Goal: Task Accomplishment & Management: Use online tool/utility

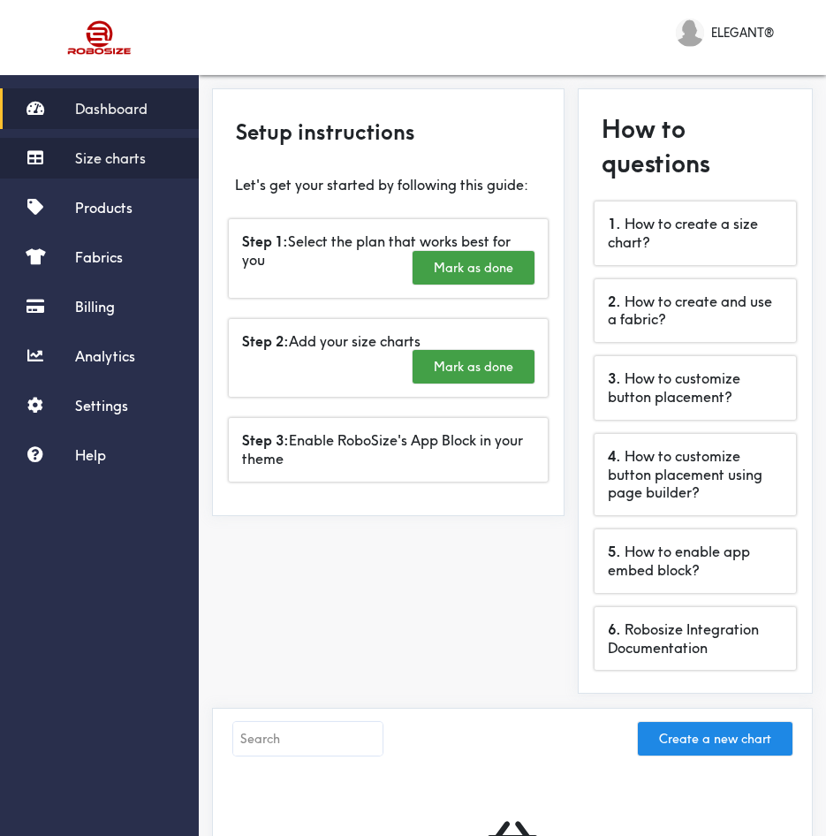
click at [79, 168] on link "Size charts" at bounding box center [99, 158] width 199 height 41
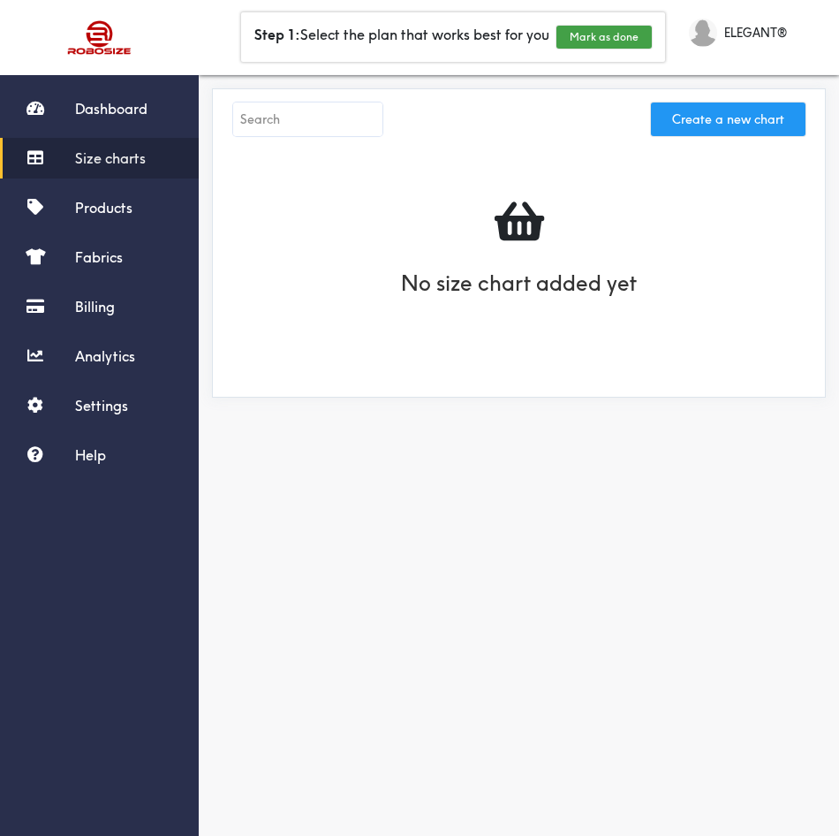
click at [714, 114] on button "Create a new chart" at bounding box center [728, 119] width 155 height 34
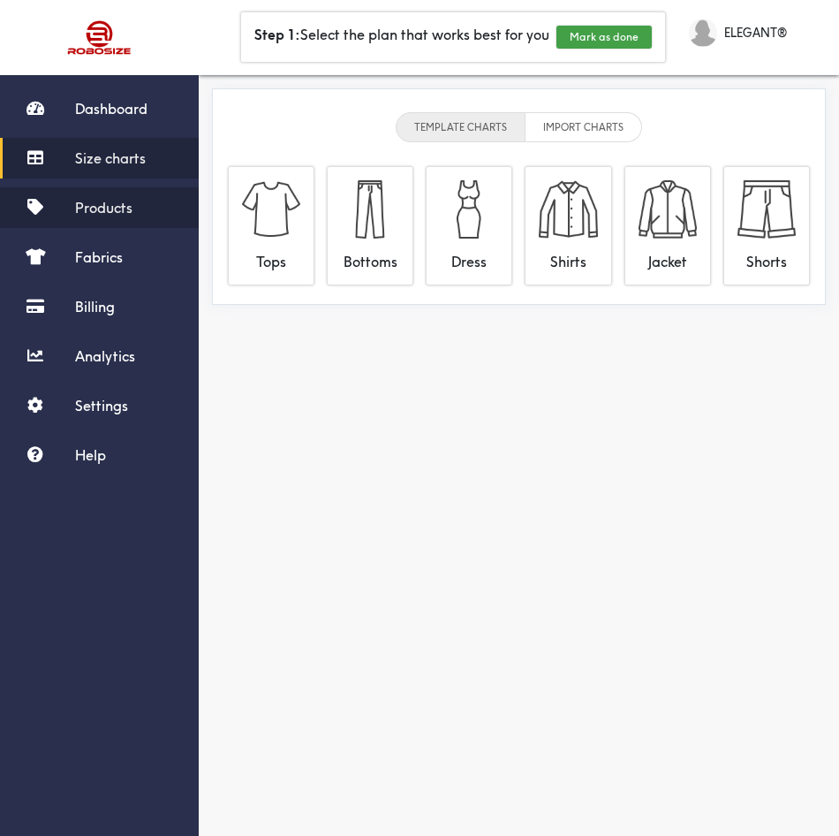
click at [122, 216] on link "Products" at bounding box center [99, 207] width 199 height 41
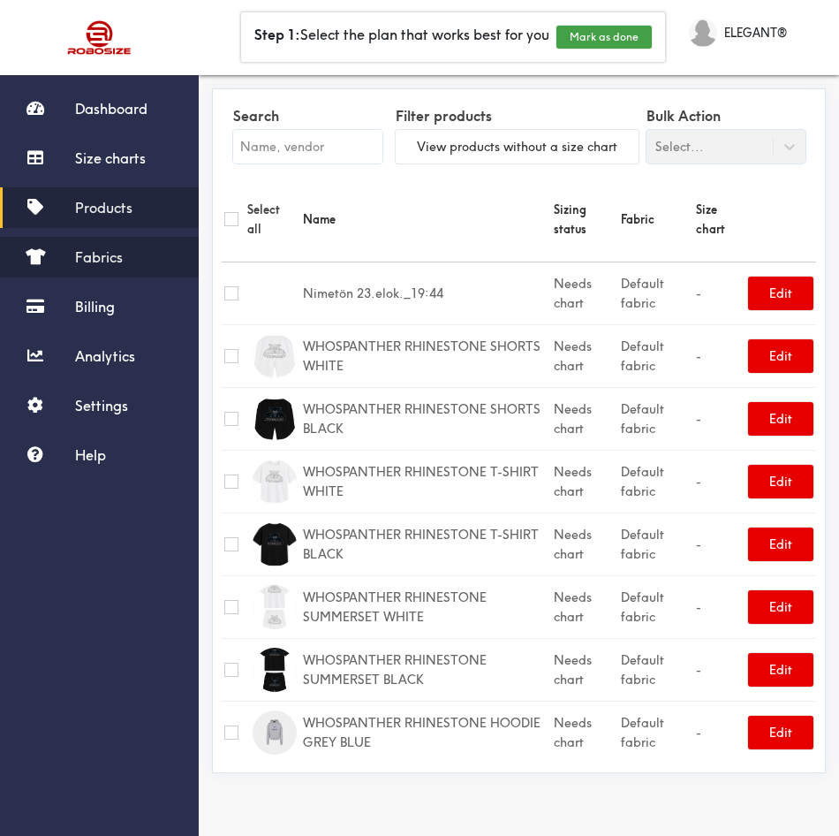
click at [117, 246] on link "Fabrics" at bounding box center [99, 257] width 199 height 41
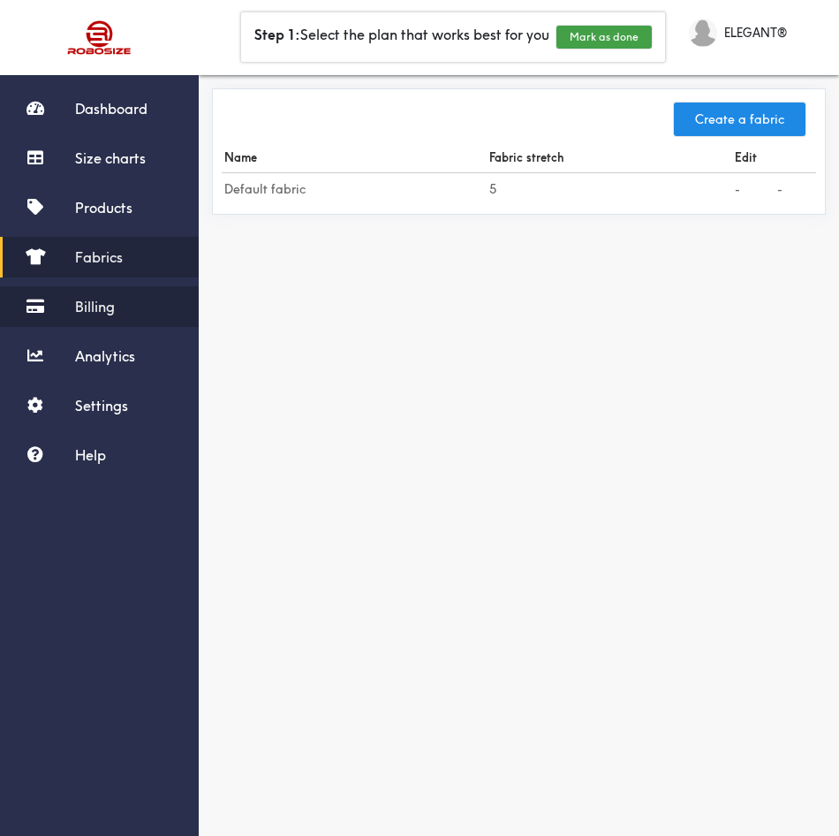
click at [104, 309] on span "Billing" at bounding box center [95, 307] width 40 height 18
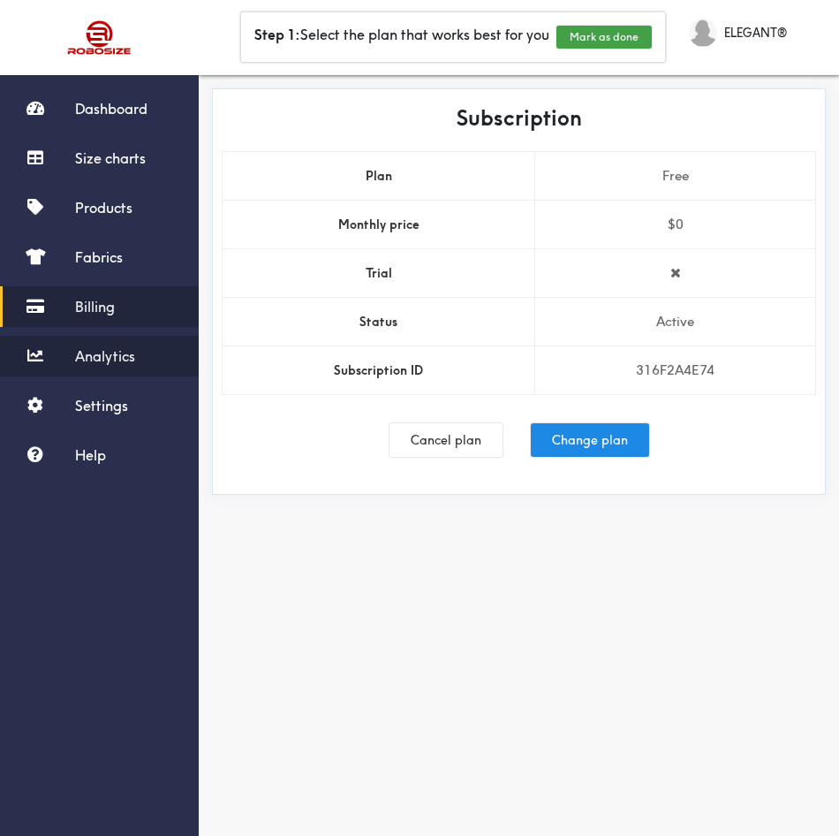
click at [103, 360] on span "Analytics" at bounding box center [105, 356] width 60 height 18
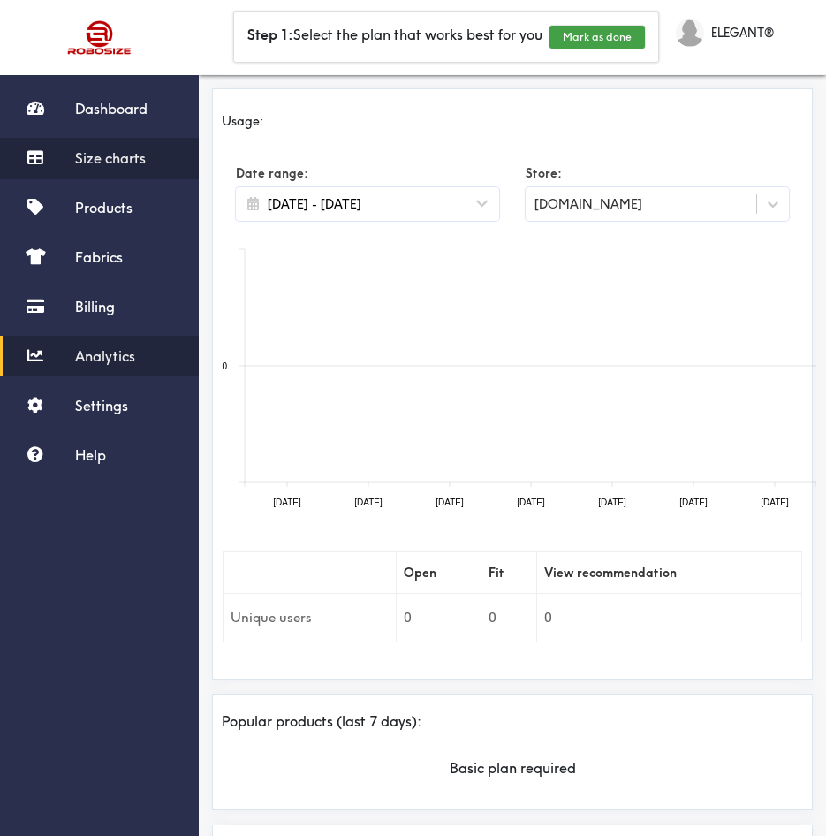
click at [103, 148] on link "Size charts" at bounding box center [99, 158] width 199 height 41
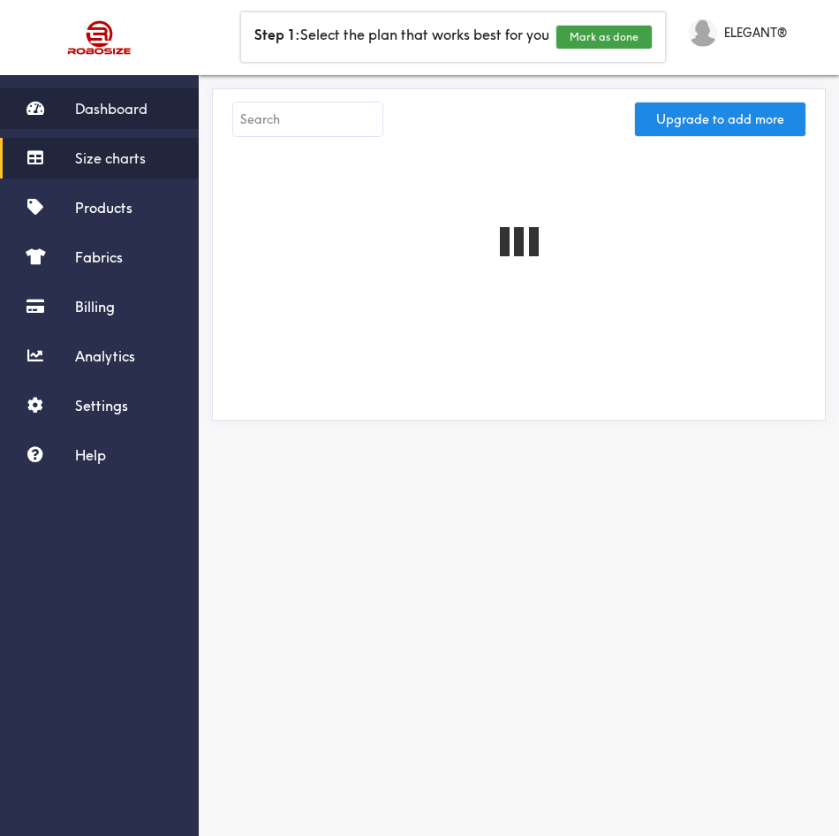
click at [109, 111] on span "Dashboard" at bounding box center [111, 109] width 72 height 18
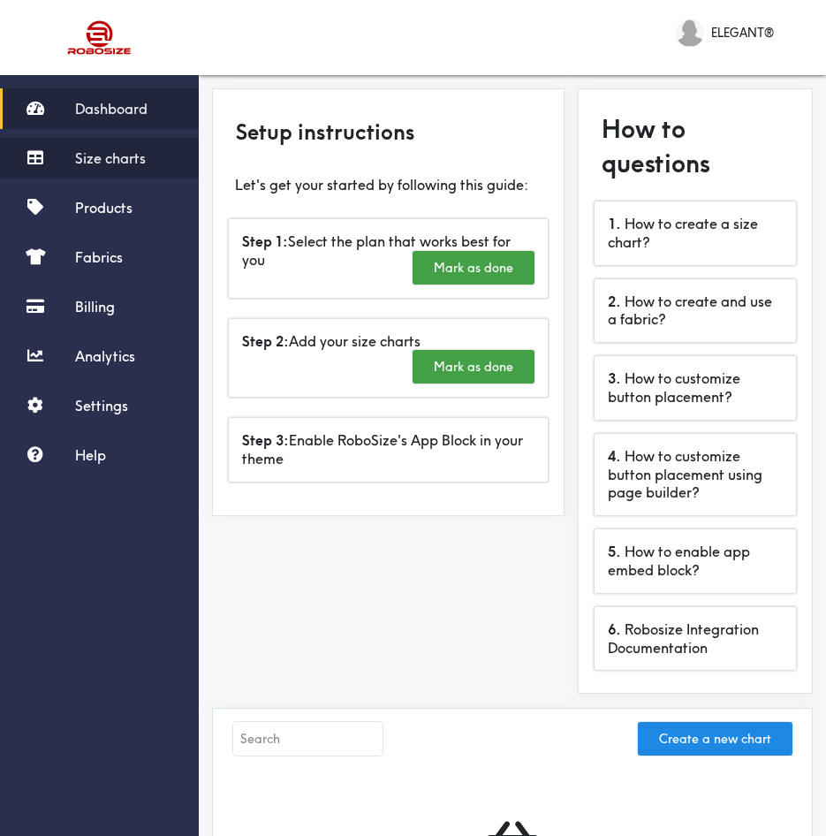
click at [53, 159] on link "Size charts" at bounding box center [99, 158] width 199 height 41
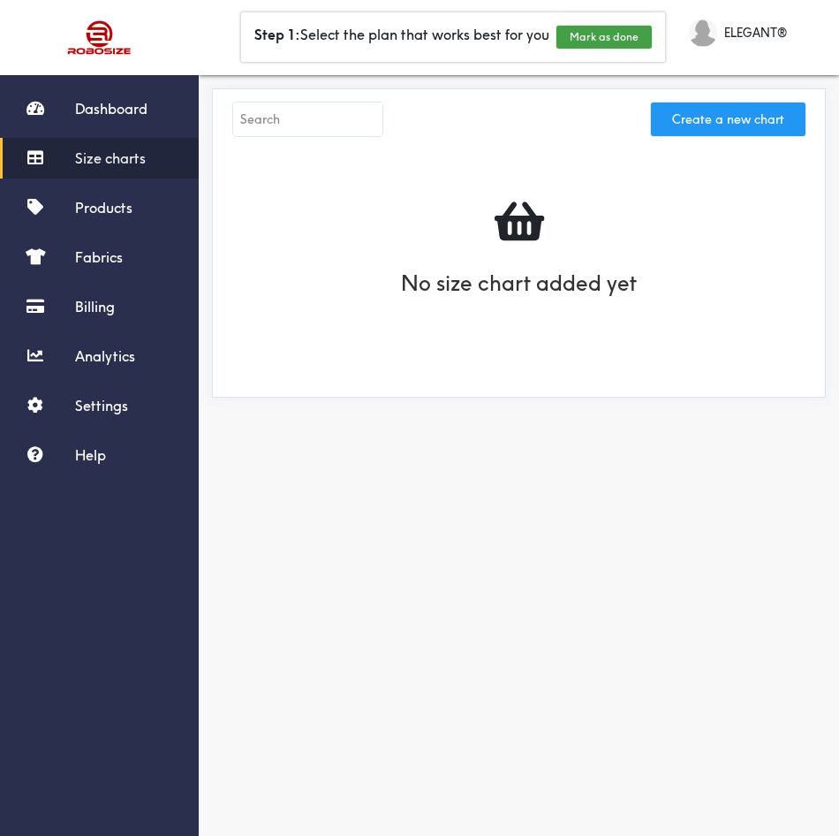
click at [731, 125] on button "Create a new chart" at bounding box center [728, 119] width 155 height 34
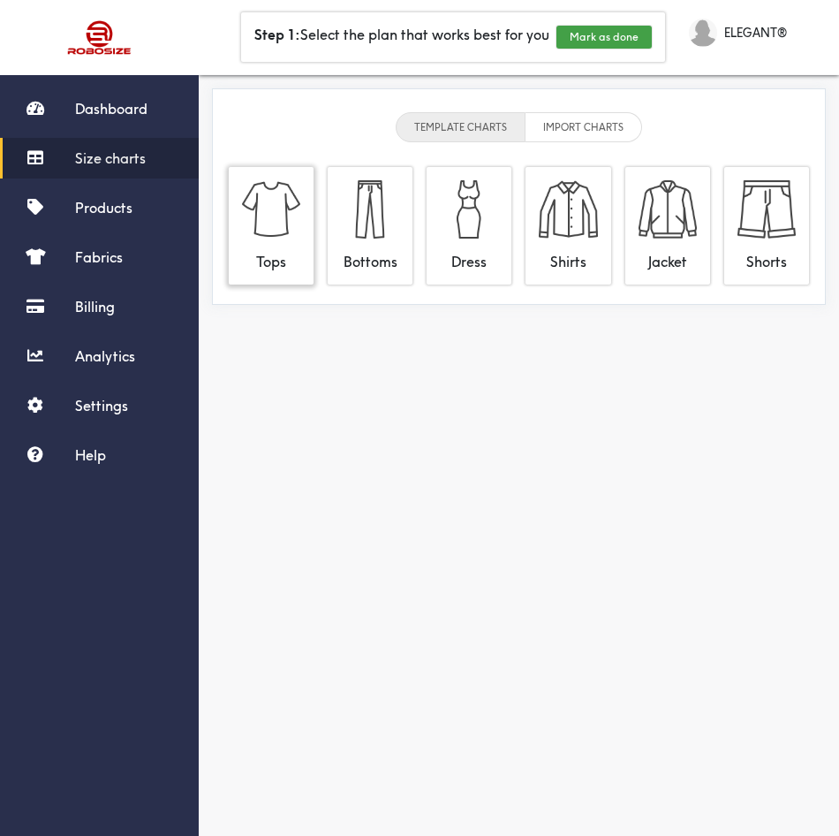
click at [269, 214] on img at bounding box center [271, 209] width 58 height 58
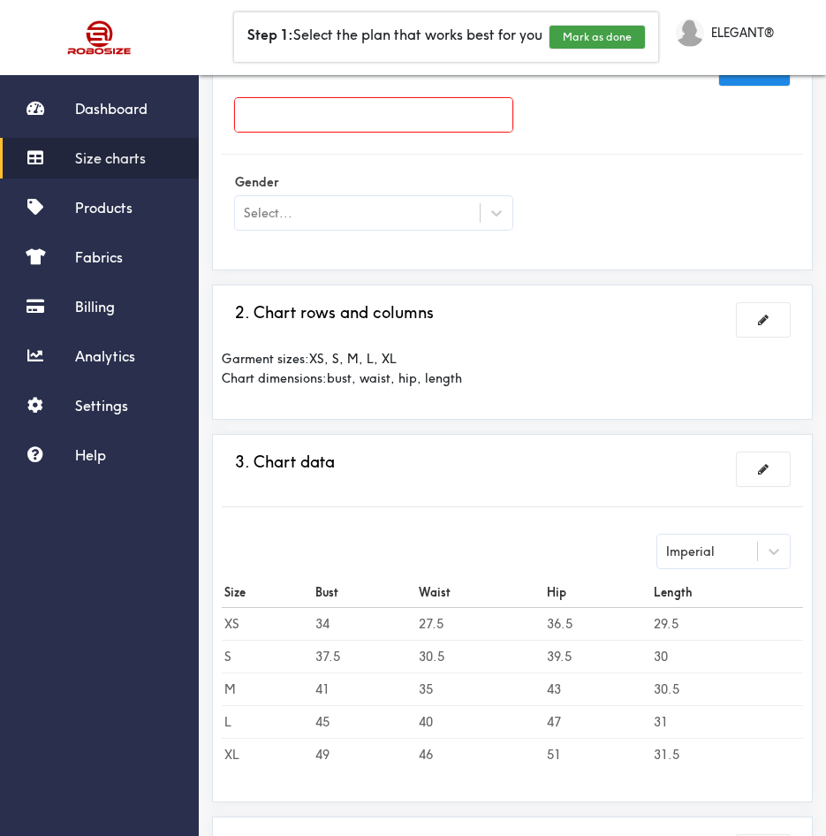
scroll to position [88, 0]
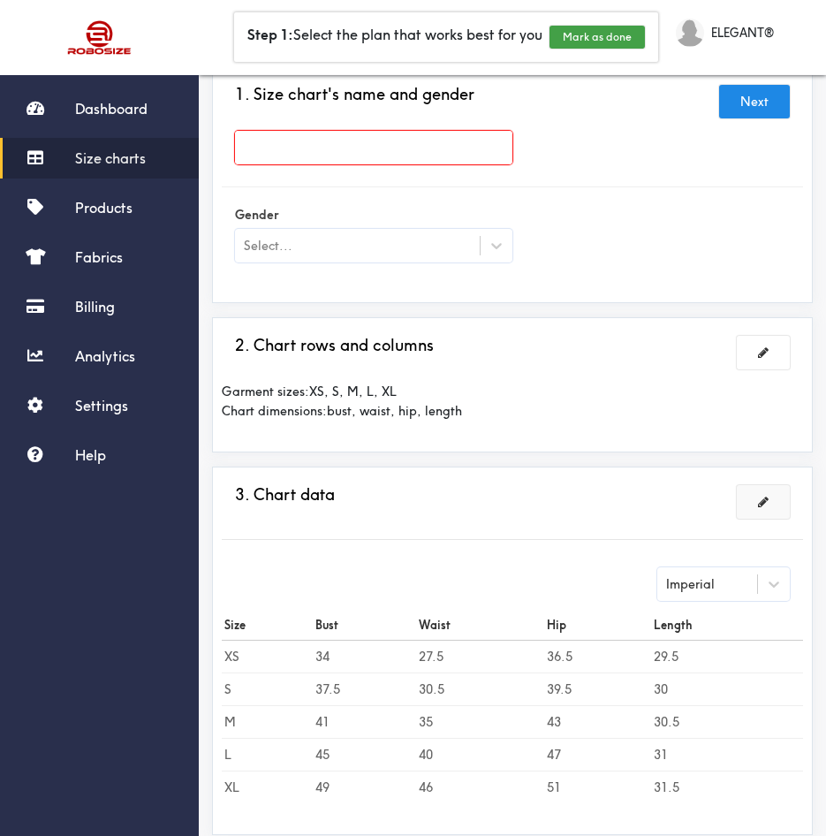
click at [753, 496] on button at bounding box center [763, 502] width 53 height 34
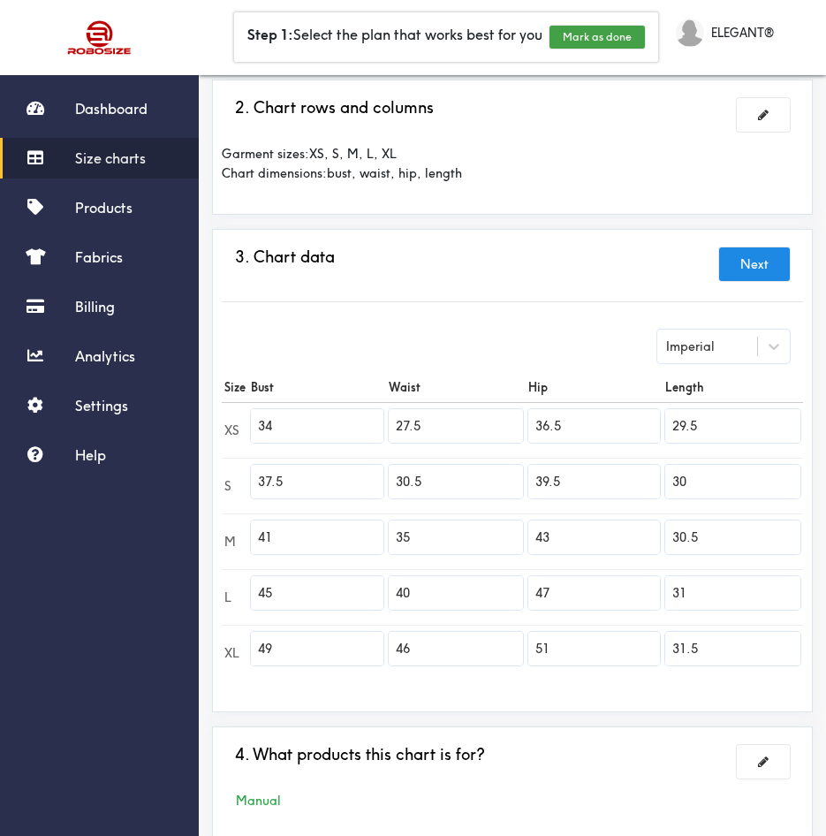
scroll to position [265, 0]
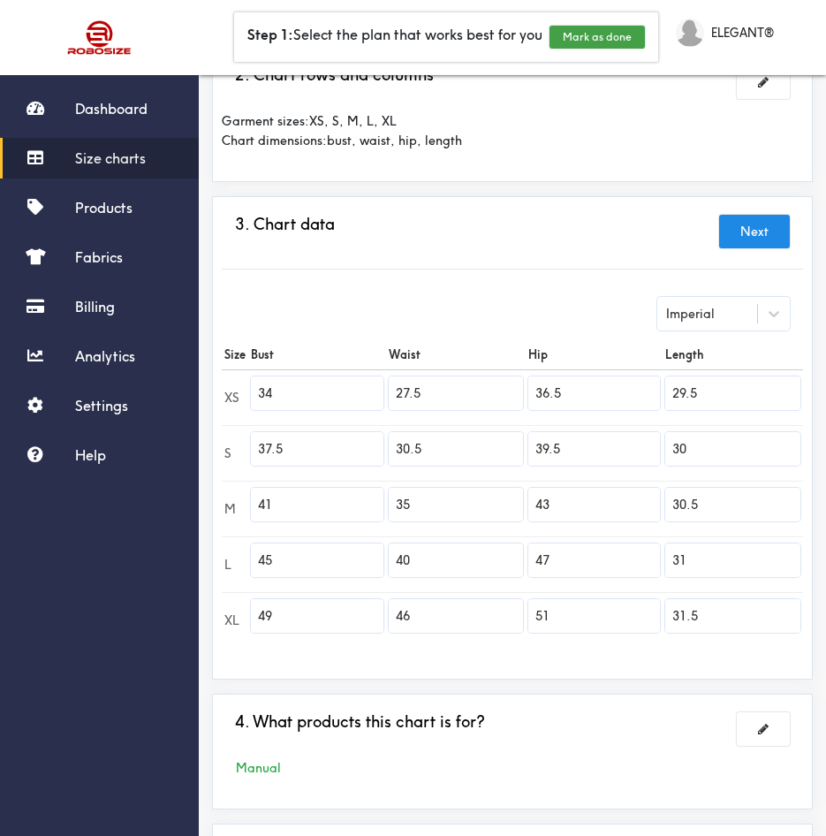
drag, startPoint x: 282, startPoint y: 390, endPoint x: 293, endPoint y: 394, distance: 12.0
click at [290, 394] on input "34" at bounding box center [317, 393] width 133 height 34
click at [310, 397] on input "34" at bounding box center [317, 393] width 133 height 34
click at [240, 397] on tr "XS 34 27.5 36.5 29.5" at bounding box center [512, 397] width 581 height 56
click at [472, 385] on input "27.5" at bounding box center [456, 393] width 134 height 34
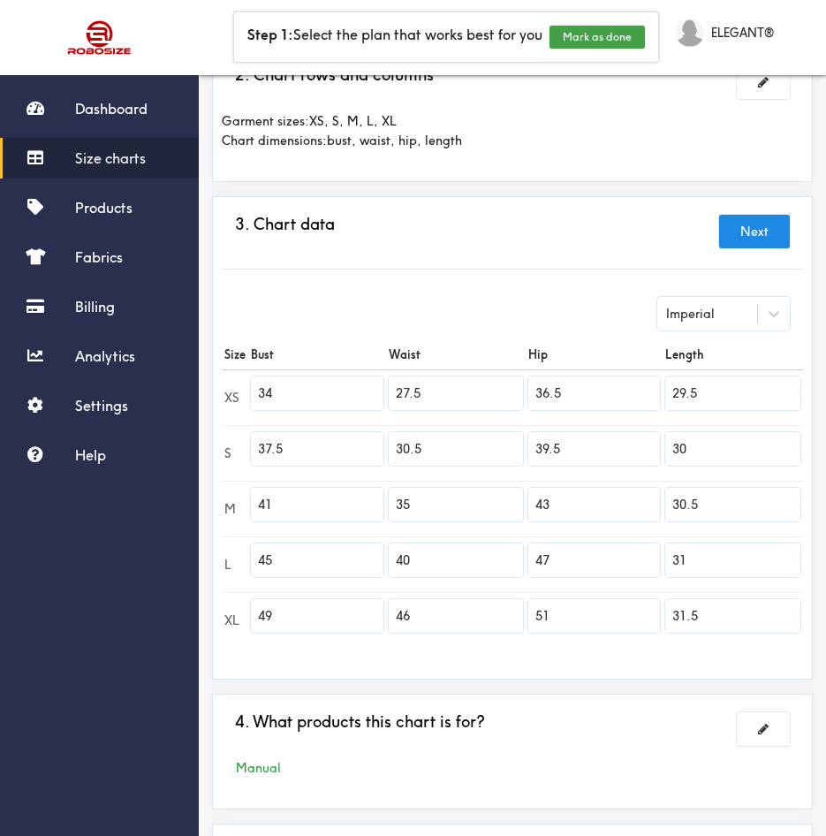
click at [593, 386] on input "36.5" at bounding box center [594, 393] width 133 height 34
click at [753, 317] on div "Imperial" at bounding box center [707, 314] width 100 height 18
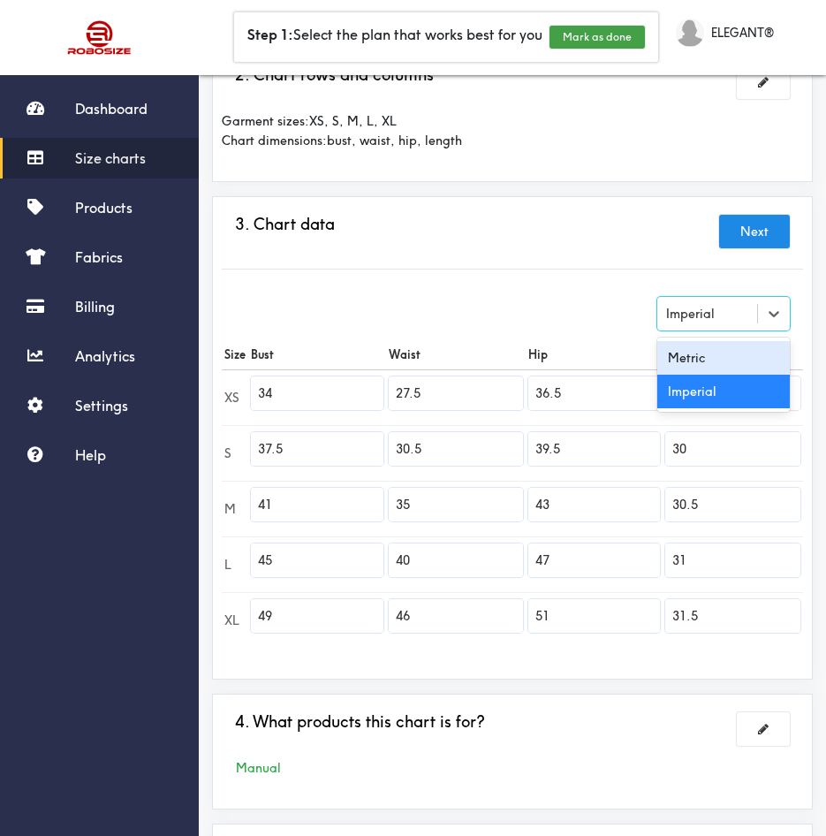
click at [752, 356] on div "Metric" at bounding box center [723, 358] width 133 height 34
type input "86.36"
type input "69.85"
type input "92.71"
type input "74.93"
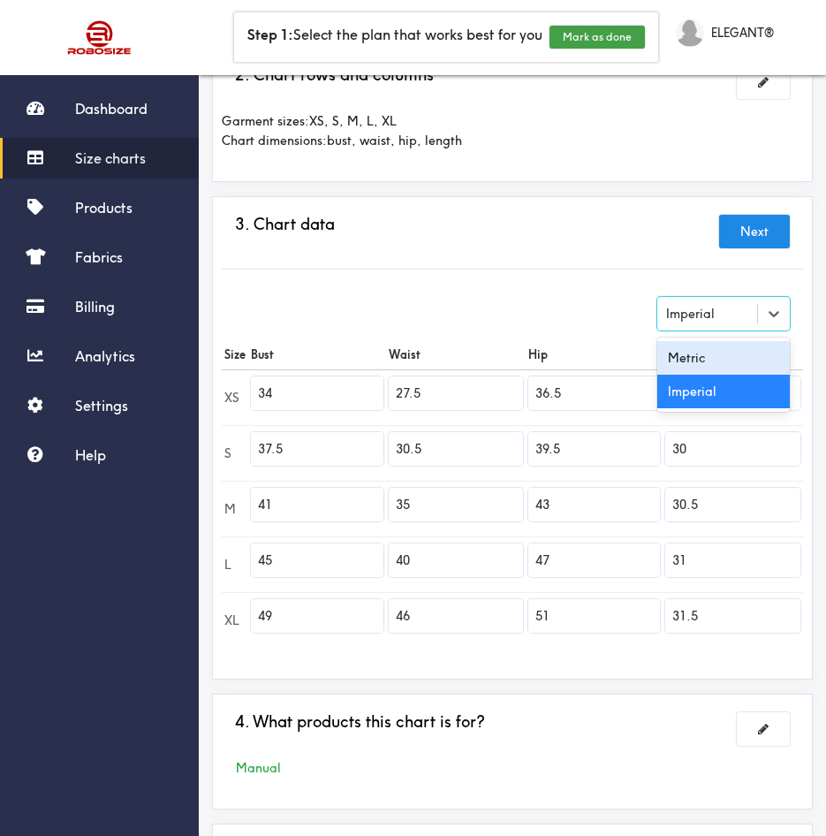
type input "95.25"
type input "77.47"
type input "100.33"
type input "76.2"
type input "104.14"
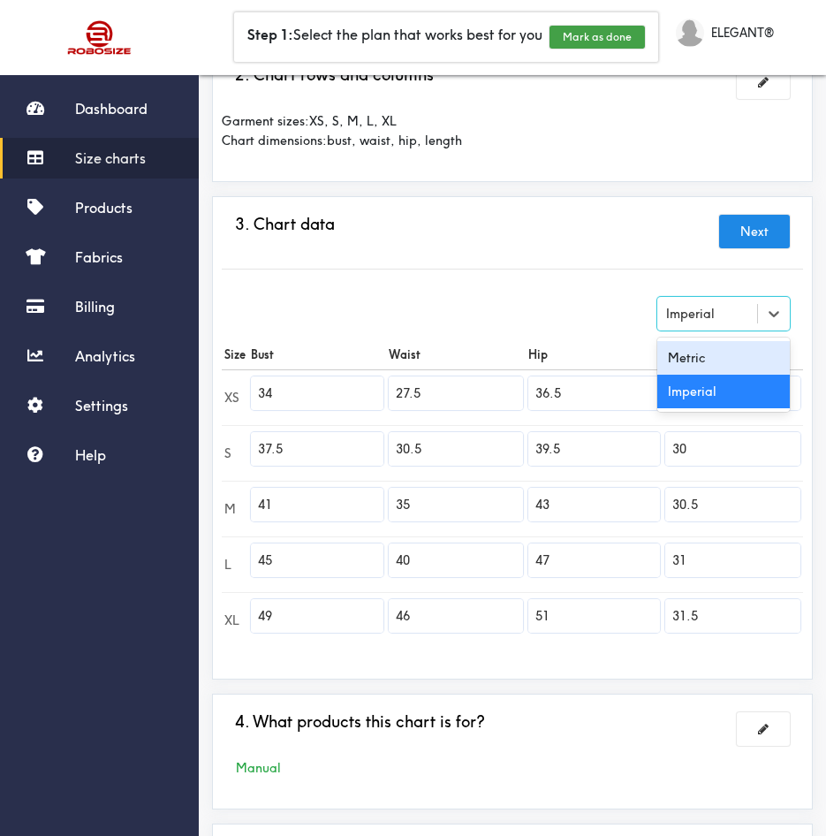
type input "88.9"
type input "109.22"
type input "77.47"
type input "114.3"
type input "101.6"
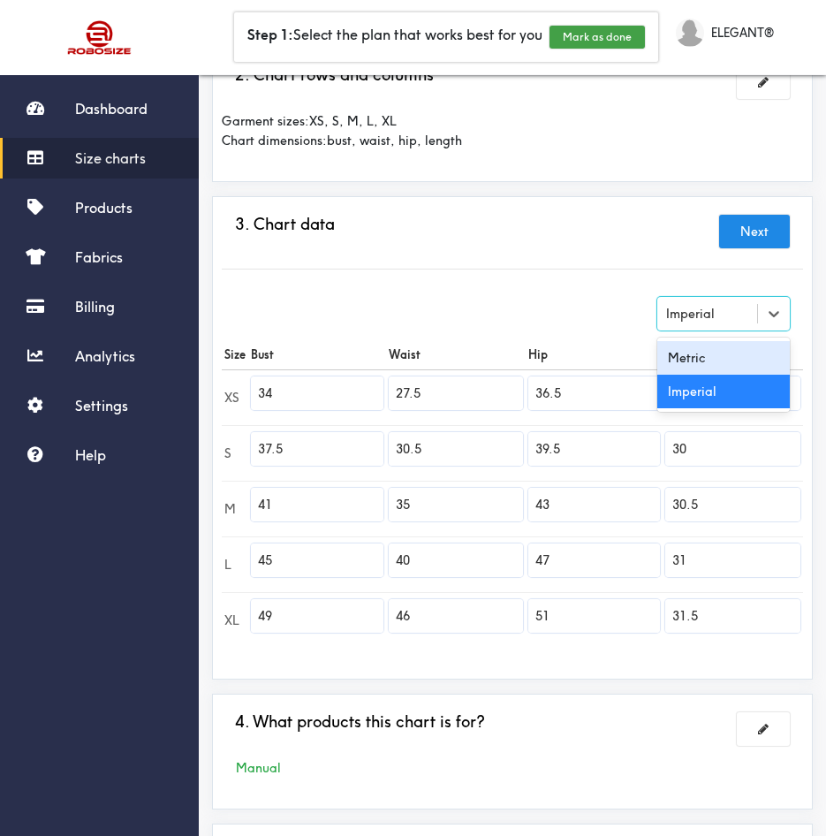
type input "119.38"
type input "78.74"
type input "124.46"
type input "116.84"
type input "129.54"
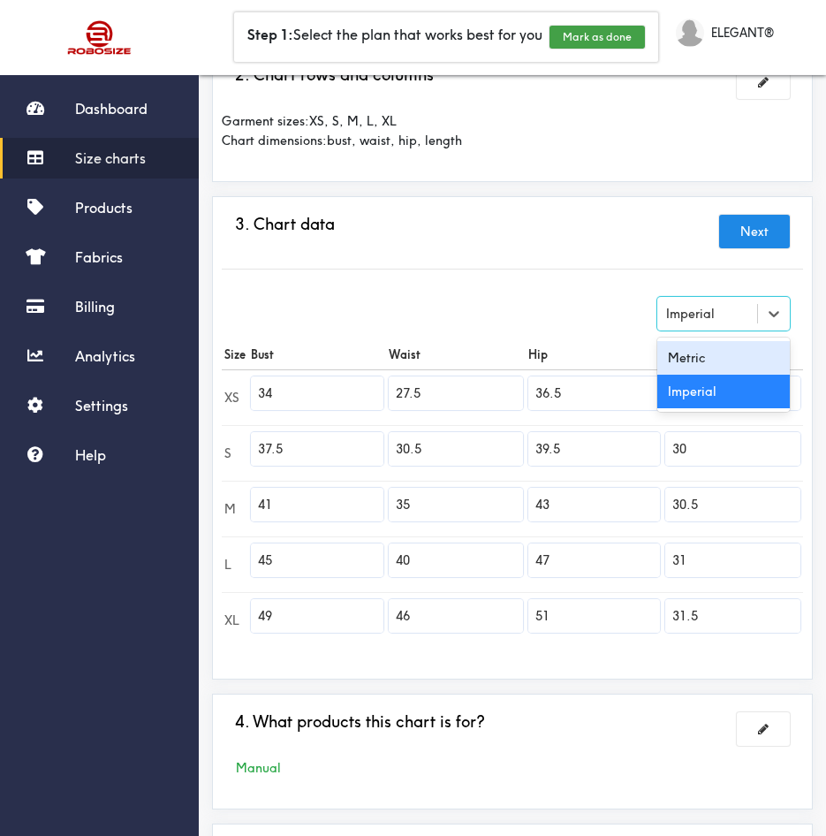
type input "80"
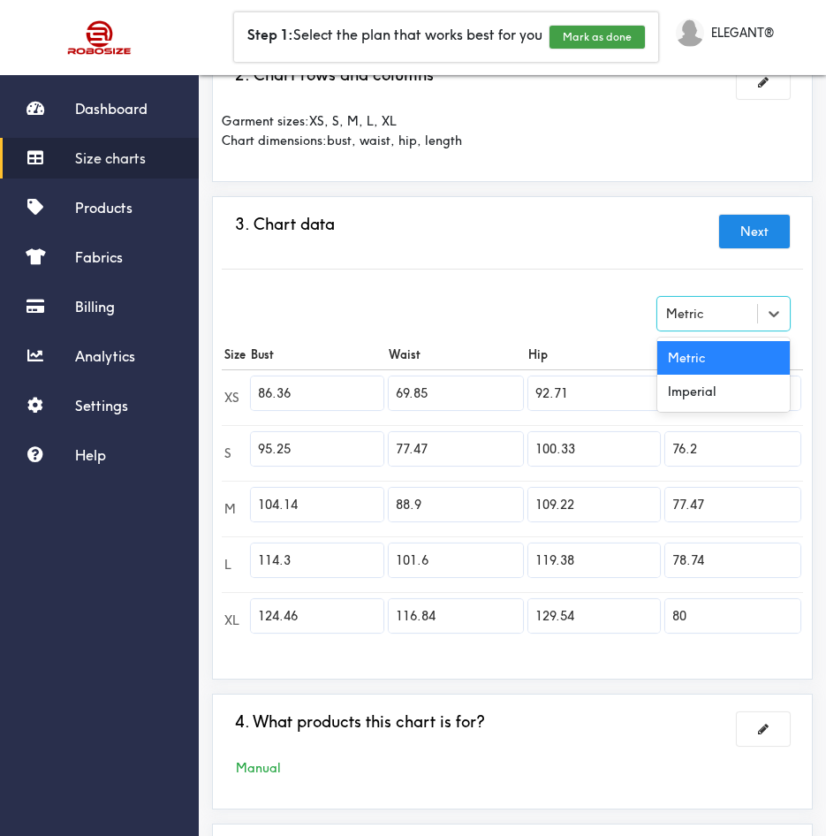
click at [756, 312] on div "Metric" at bounding box center [707, 314] width 100 height 18
click at [720, 390] on div "Imperial" at bounding box center [723, 392] width 133 height 34
type input "34"
type input "27.5"
type input "36.5"
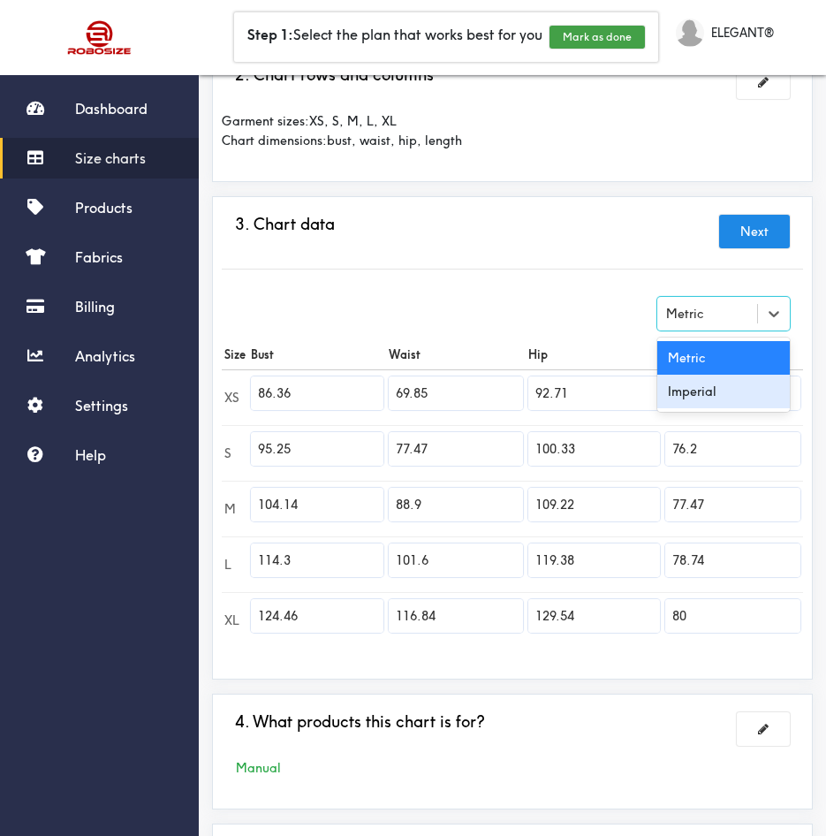
type input "29.5"
type input "37.5"
type input "30.5"
type input "39.5"
type input "30"
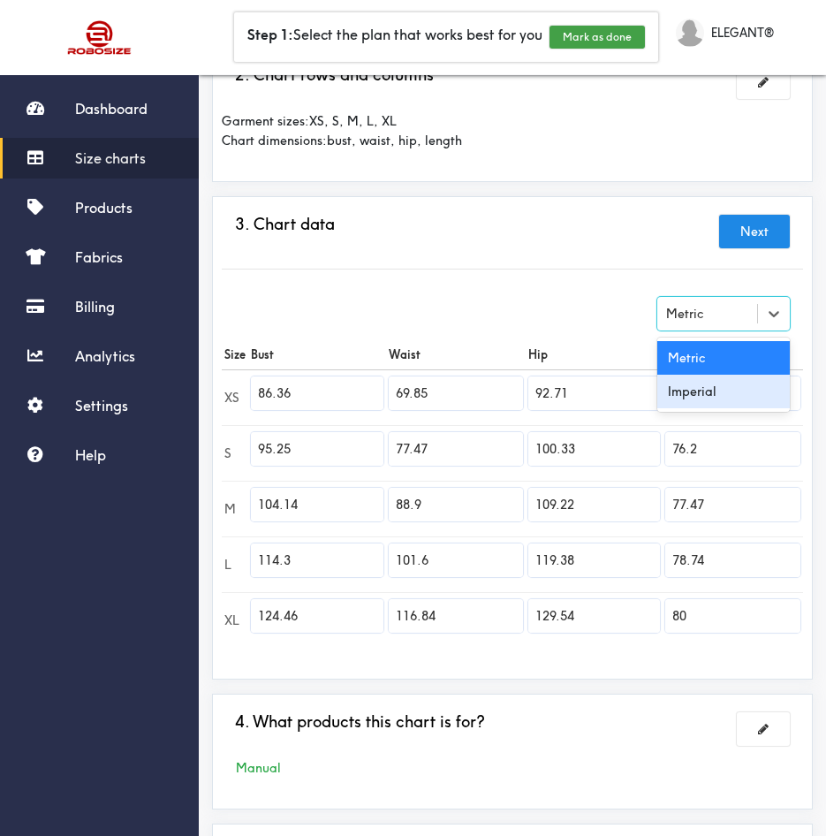
type input "41"
type input "35"
type input "43"
type input "30.5"
type input "45"
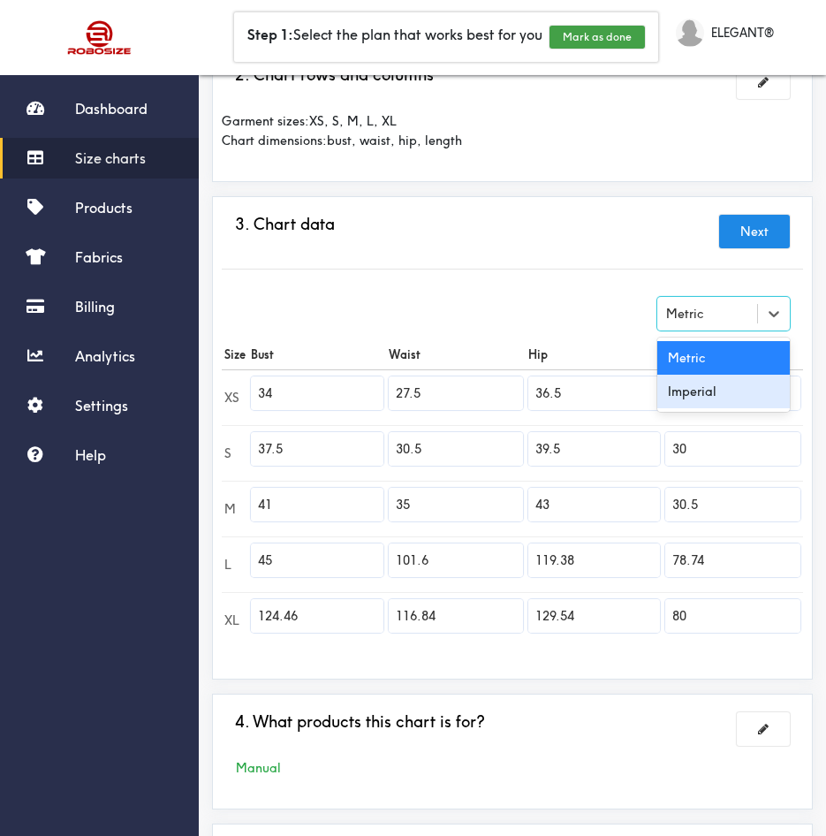
type input "40"
type input "47"
type input "31"
type input "49"
type input "46"
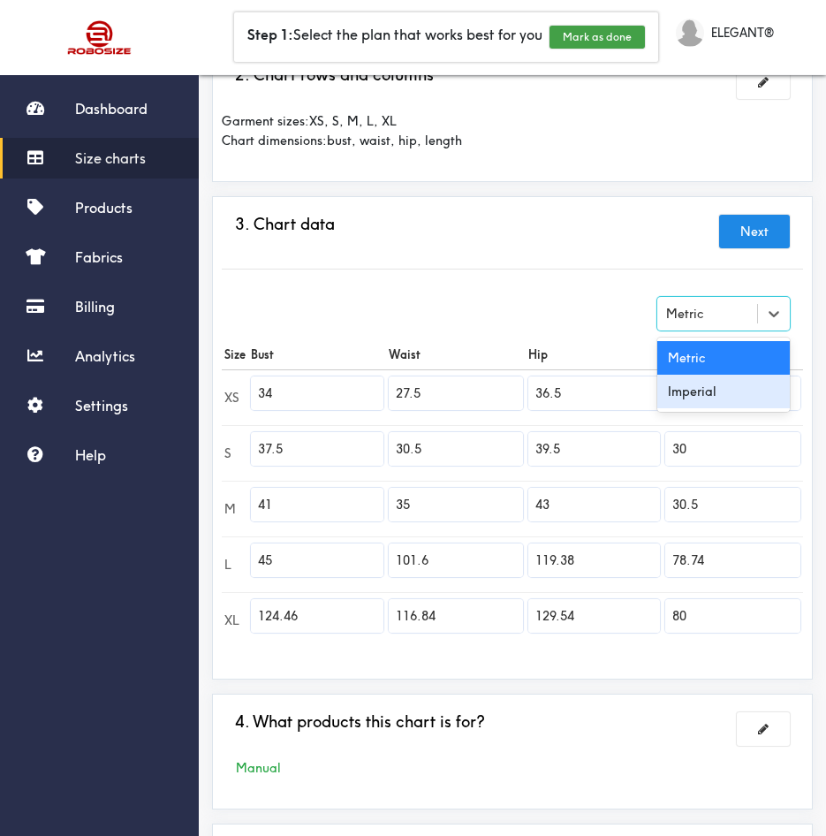
type input "51"
type input "31.5"
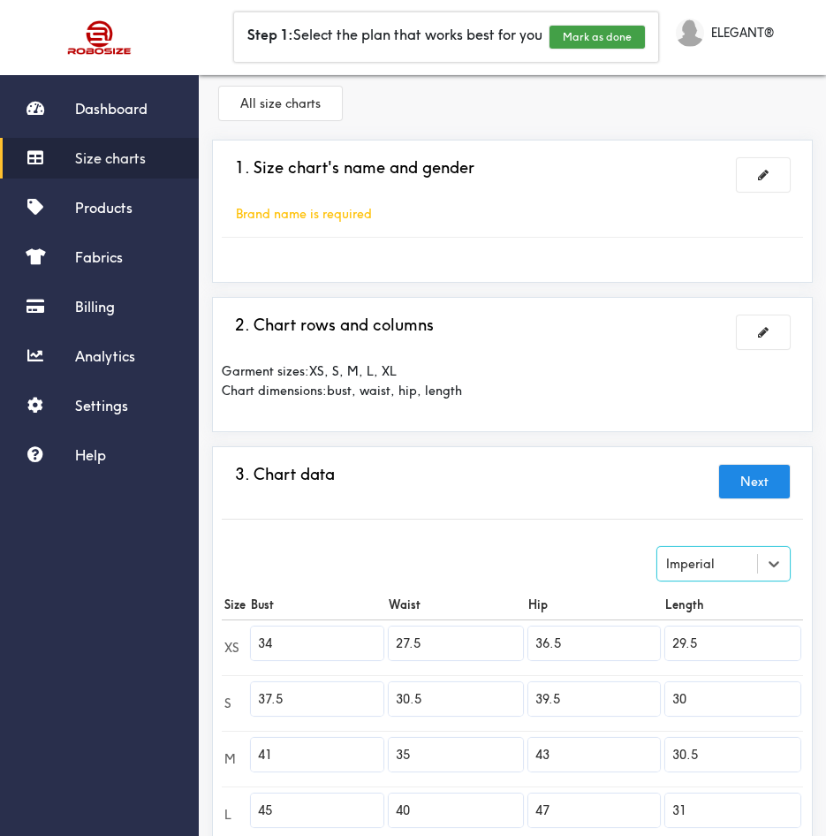
scroll to position [0, 0]
